Goal: Information Seeking & Learning: Learn about a topic

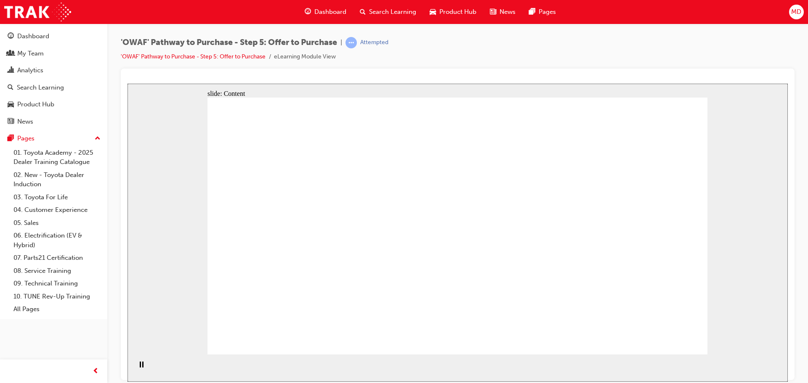
click at [140, 366] on icon "Pause (Ctrl+Alt+P)" at bounding box center [142, 364] width 4 height 6
click at [138, 368] on icon "Play (Ctrl+Alt+P)" at bounding box center [140, 364] width 5 height 6
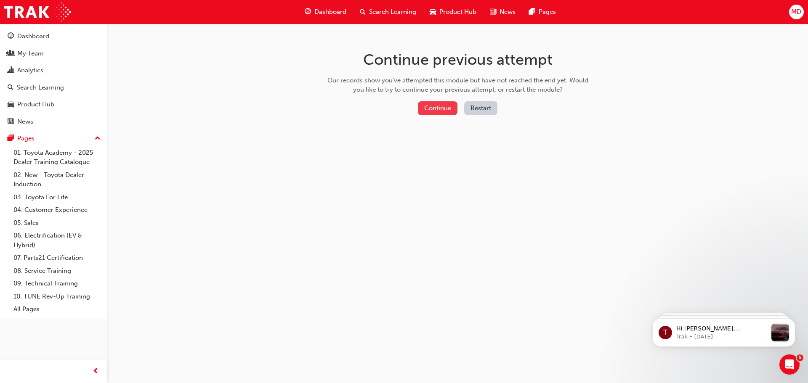
click at [443, 111] on button "Continue" at bounding box center [438, 108] width 40 height 14
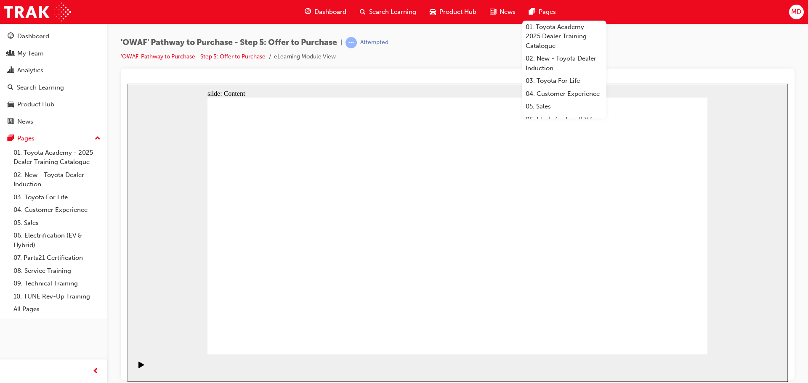
click at [138, 368] on icon "Play (Ctrl+Alt+P)" at bounding box center [140, 364] width 5 height 6
